Goal: Information Seeking & Learning: Find specific fact

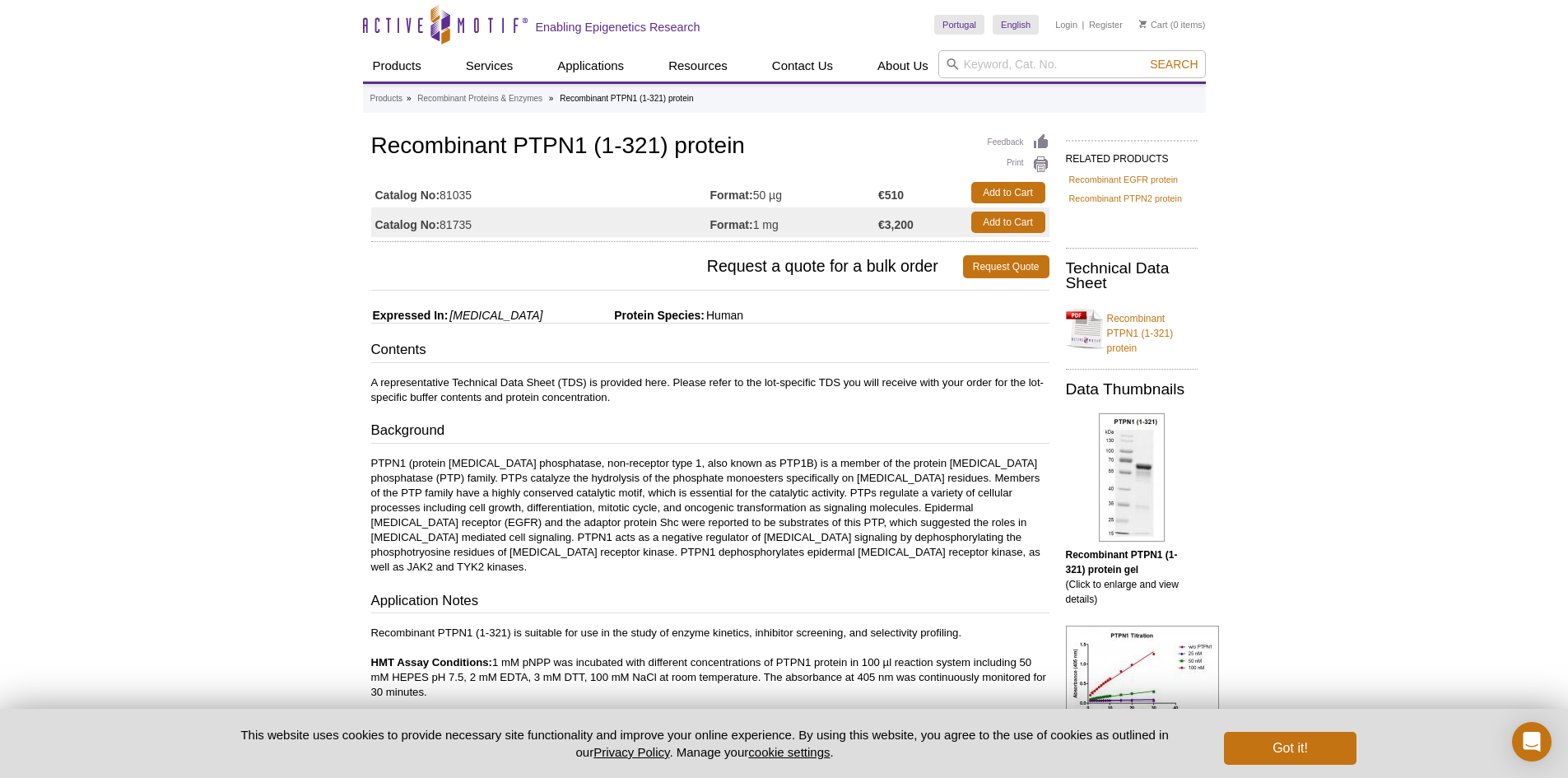
drag, startPoint x: 487, startPoint y: 200, endPoint x: 441, endPoint y: 197, distance: 46.1
click at [441, 197] on td "Catalog No: 81035" at bounding box center [540, 192] width 339 height 30
click at [446, 193] on td "Catalog No: 81035" at bounding box center [540, 192] width 339 height 30
drag, startPoint x: 446, startPoint y: 194, endPoint x: 473, endPoint y: 194, distance: 27.0
click at [473, 194] on td "Catalog No: 81035" at bounding box center [540, 192] width 339 height 30
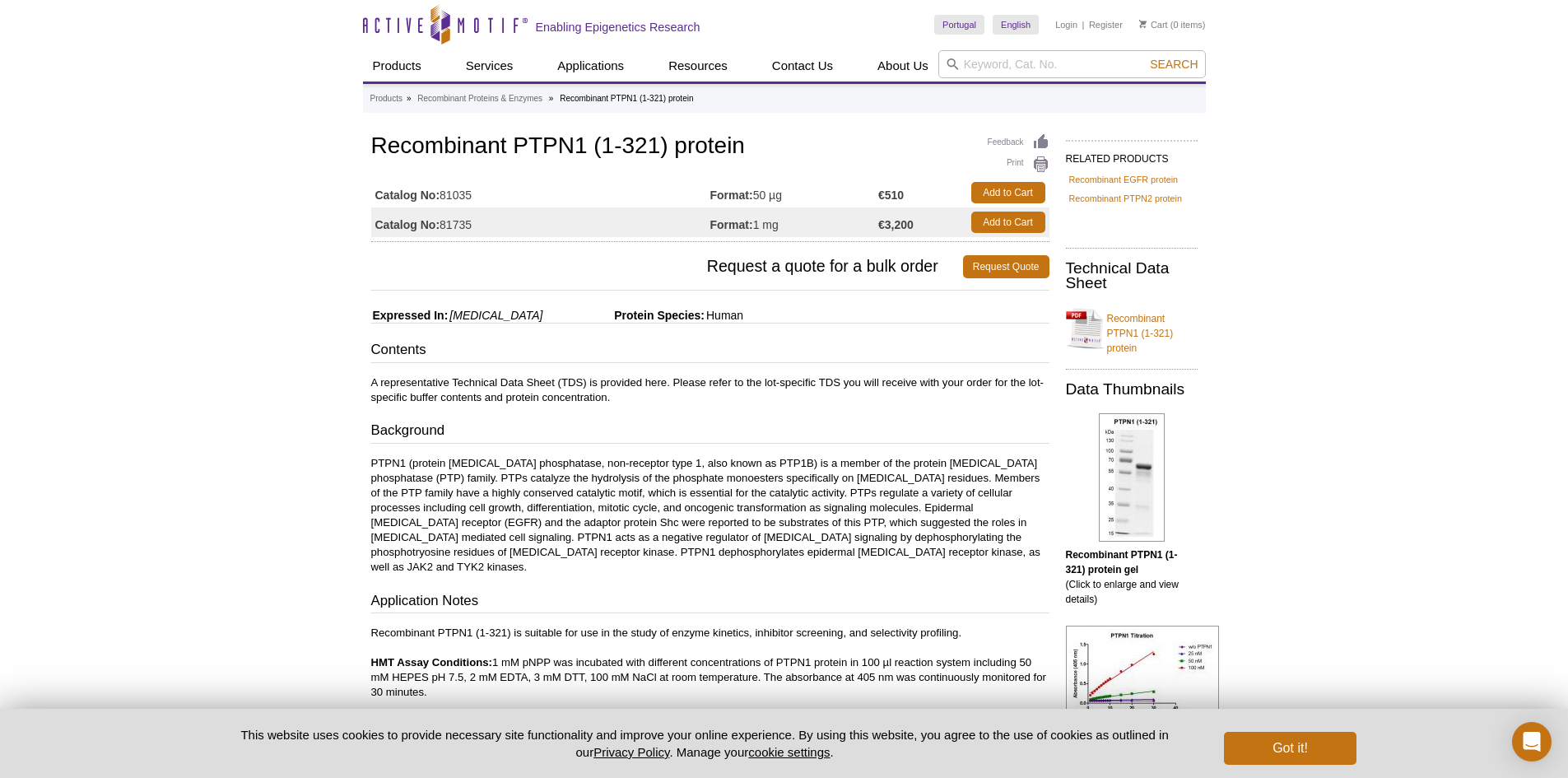
copy td "81035"
drag, startPoint x: 367, startPoint y: 146, endPoint x: 775, endPoint y: 144, distance: 408.0
click at [775, 144] on div "Feedback Print Recombinant PTPN1 (1-321) protein Catalog No: 81035 Format: 50 µ…" at bounding box center [706, 643] width 686 height 1026
copy h1 "Recombinant PTPN1 (1-321) protein"
drag, startPoint x: 758, startPoint y: 195, endPoint x: 784, endPoint y: 195, distance: 26.0
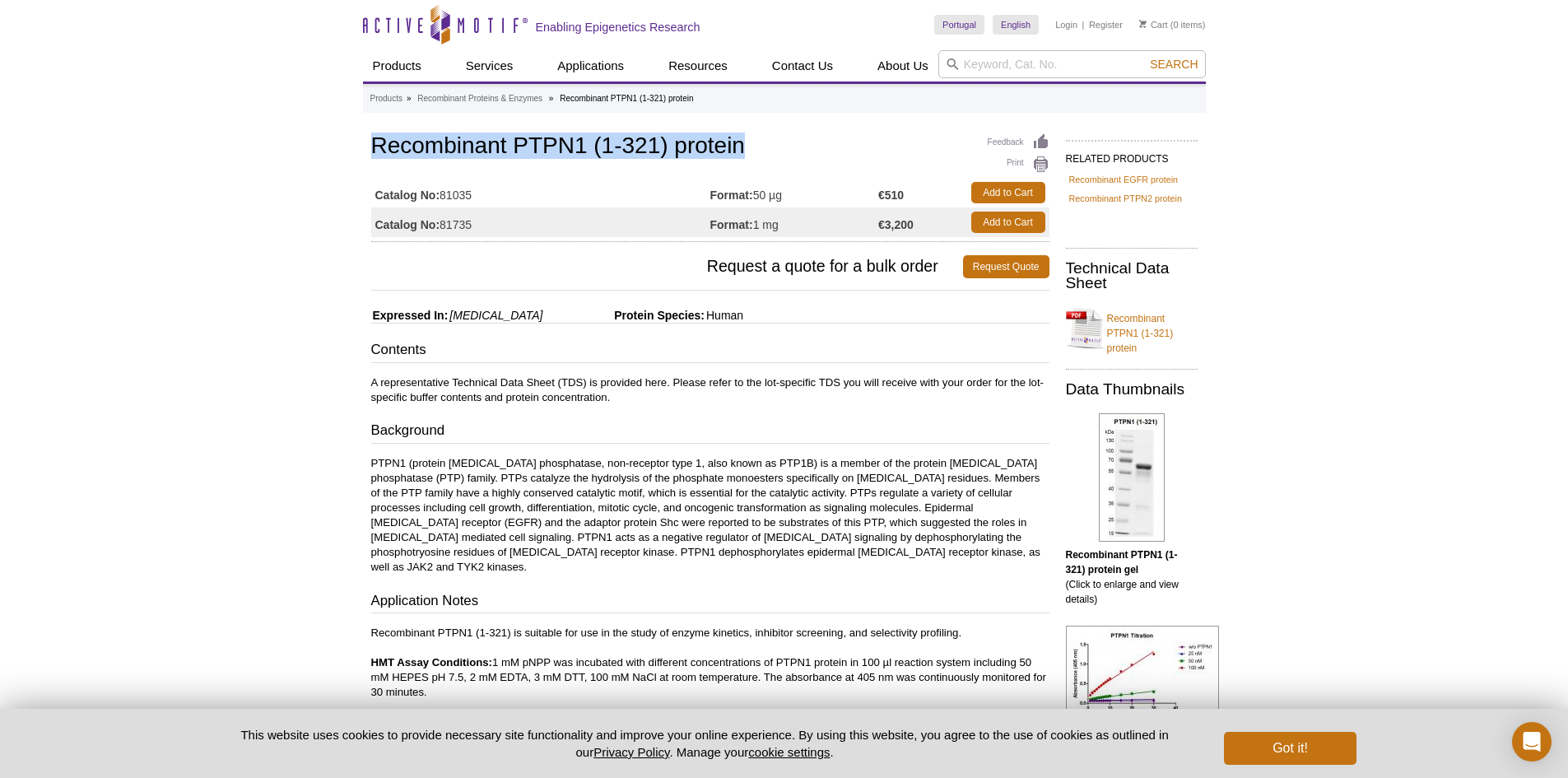
click at [784, 195] on td "Format: 50 µg" at bounding box center [795, 192] width 169 height 30
copy td "50 µg"
click at [1091, 327] on link "Recombinant PTPN1 (1-321) protein" at bounding box center [1132, 328] width 132 height 54
drag, startPoint x: 505, startPoint y: 198, endPoint x: 444, endPoint y: 198, distance: 61.0
click at [444, 198] on td "Catalog No: 81035" at bounding box center [540, 192] width 339 height 30
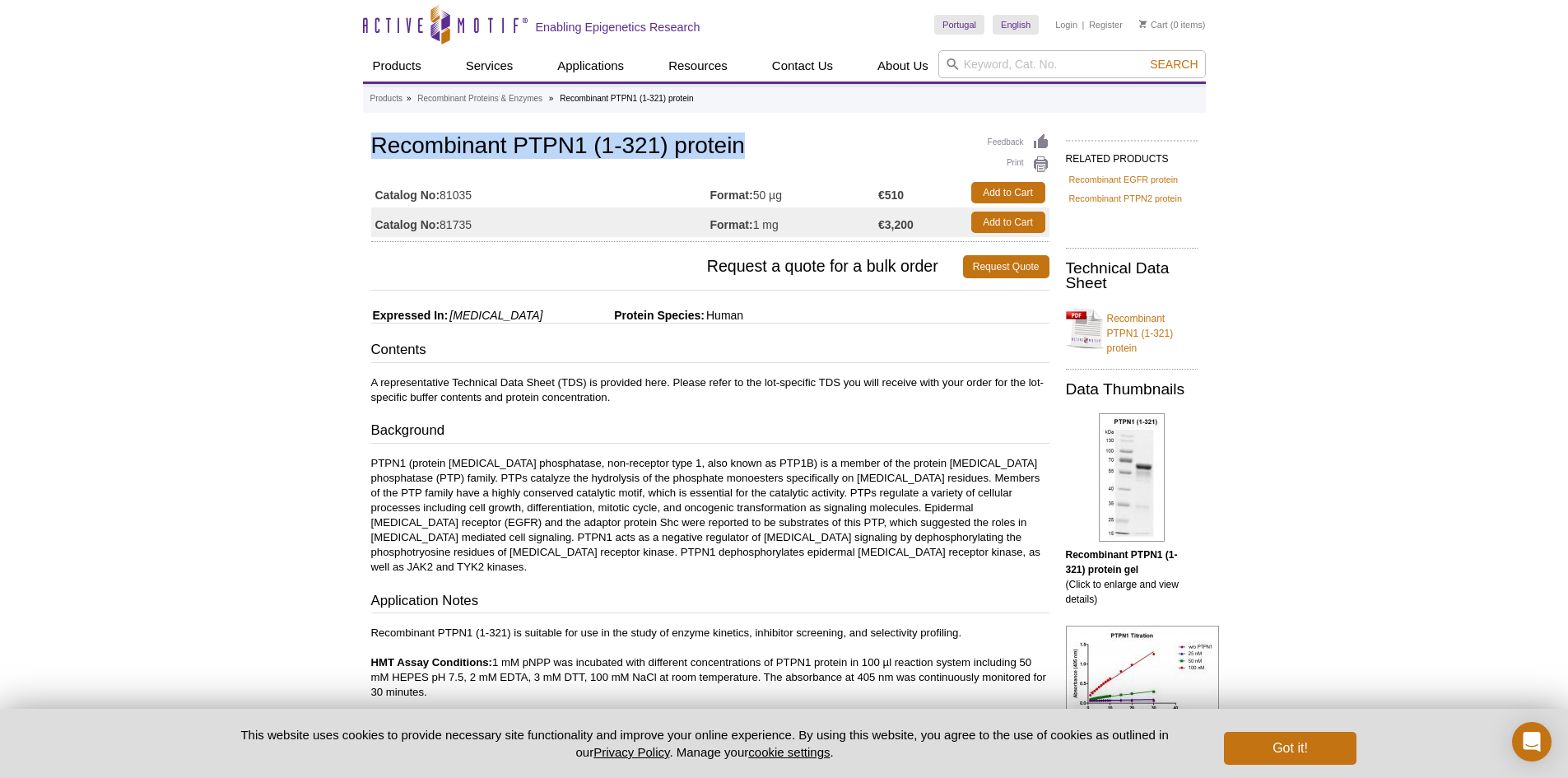
copy td "81035"
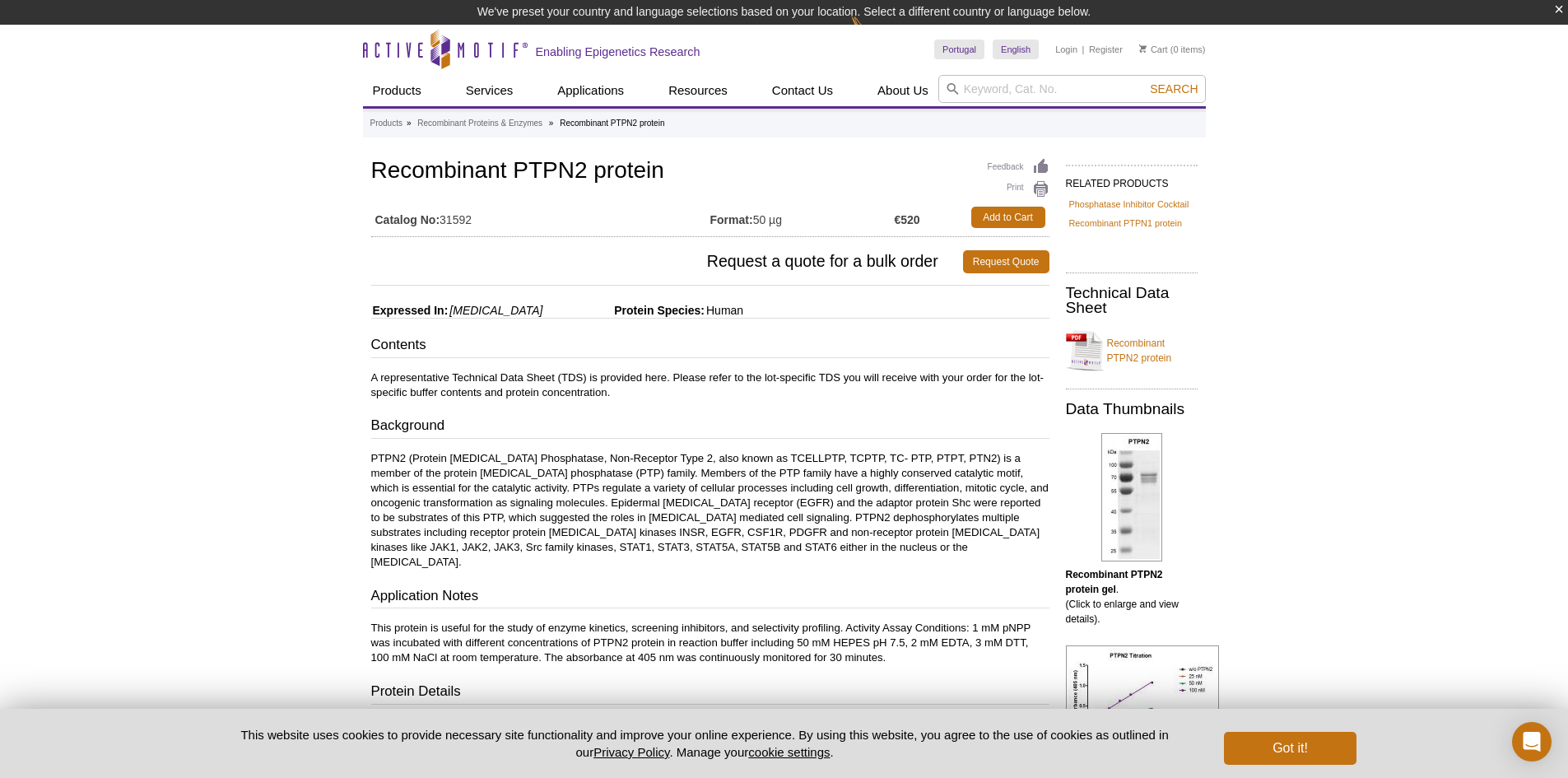
drag, startPoint x: 484, startPoint y: 223, endPoint x: 444, endPoint y: 223, distance: 40.0
click at [444, 223] on td "Catalog No: 31592" at bounding box center [540, 218] width 339 height 30
copy td "31592"
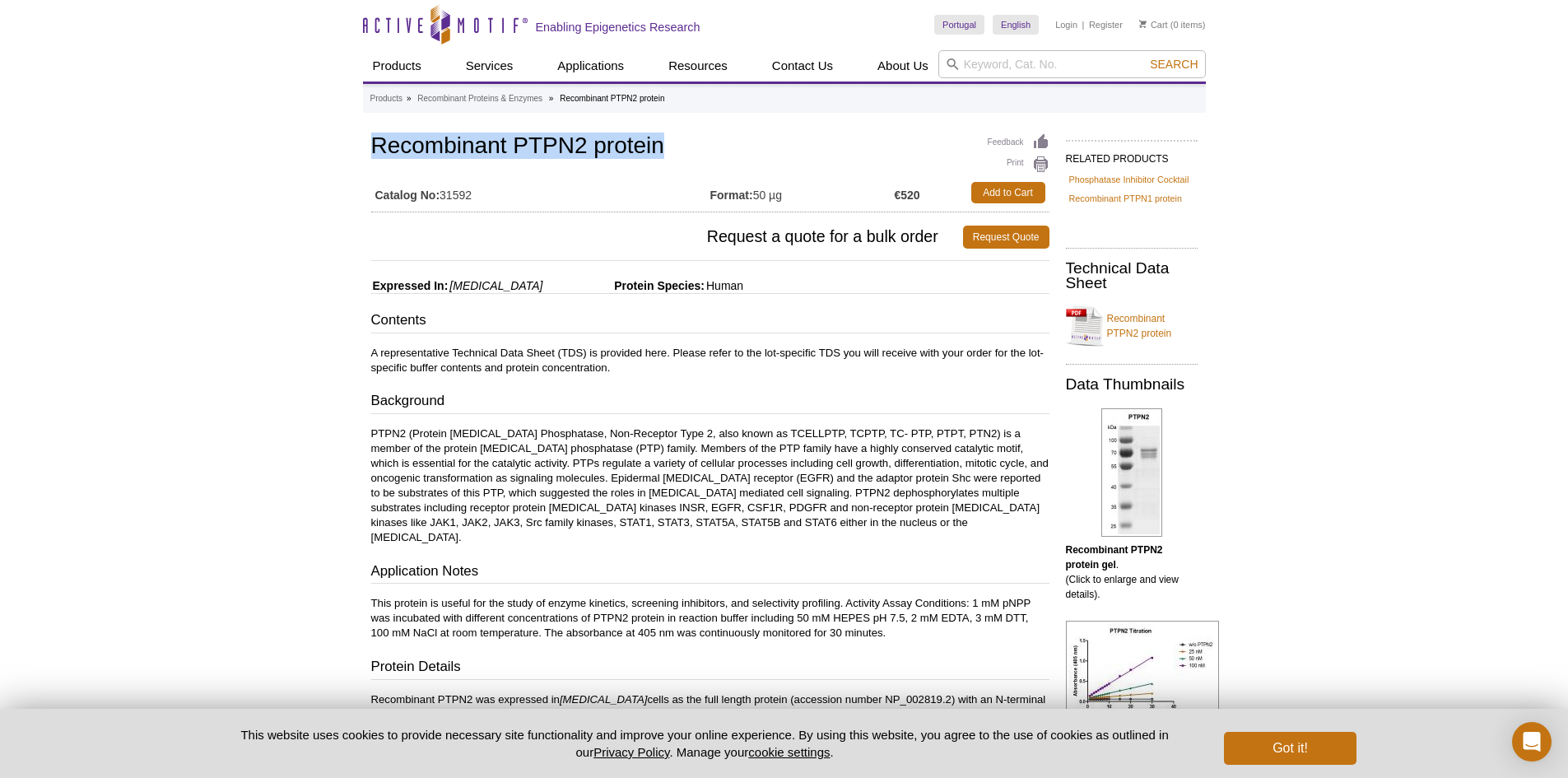
drag, startPoint x: 369, startPoint y: 142, endPoint x: 668, endPoint y: 149, distance: 299.1
click at [668, 149] on div "Feedback Print Recombinant PTPN2 protein Catalog No: 31592 Format: 50 µg €520 A…" at bounding box center [706, 794] width 686 height 1327
copy h1 "Recombinant PTPN2 protein"
drag, startPoint x: 477, startPoint y: 194, endPoint x: 446, endPoint y: 194, distance: 31.0
click at [446, 194] on td "Catalog No: 31592" at bounding box center [540, 192] width 339 height 30
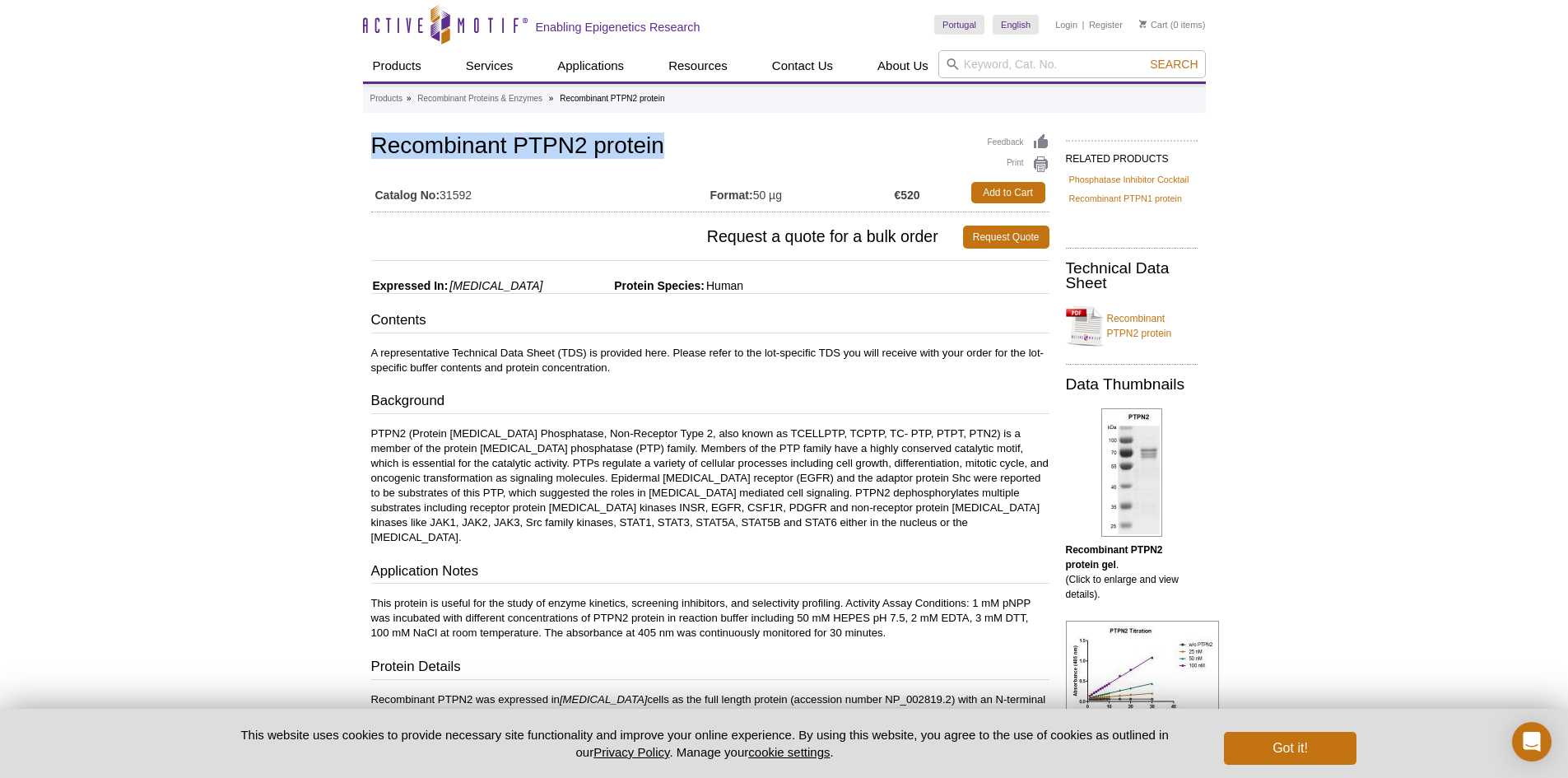
copy td "31592"
click at [1119, 329] on link "Recombinant PTPN2 protein" at bounding box center [1132, 325] width 132 height 50
